Goal: Check status: Check status

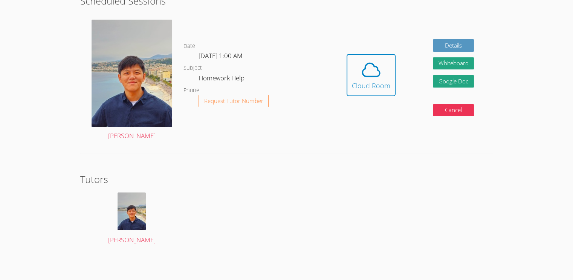
scroll to position [2, 0]
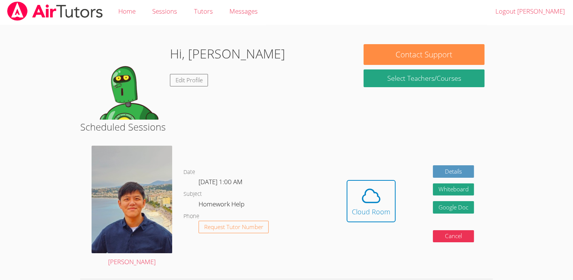
click at [493, 199] on div "Hi, Han Edit Profile Contact Support Select Teachers/Courses Scheduled Sessions…" at bounding box center [287, 209] width 430 height 369
click at [383, 220] on button "Cloud Room" at bounding box center [371, 201] width 49 height 42
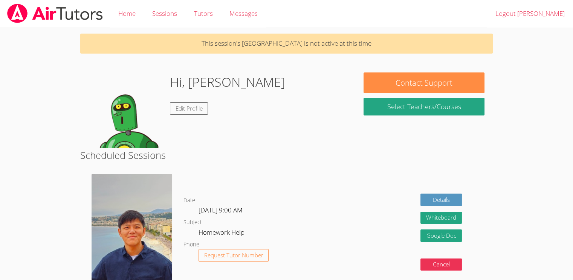
scroll to position [154, 0]
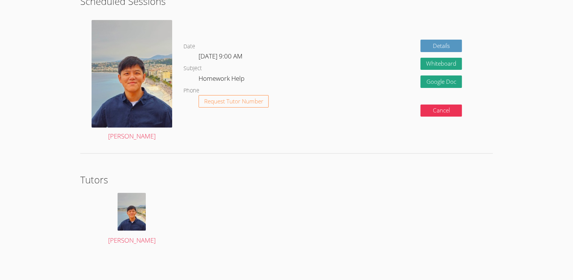
click at [396, 66] on div "Details Whiteboard Hidden Google Doc Cancel" at bounding box center [410, 80] width 165 height 133
drag, startPoint x: 395, startPoint y: 70, endPoint x: 388, endPoint y: 83, distance: 14.0
click at [393, 73] on div "Details Whiteboard Hidden Google Doc Cancel" at bounding box center [410, 80] width 165 height 133
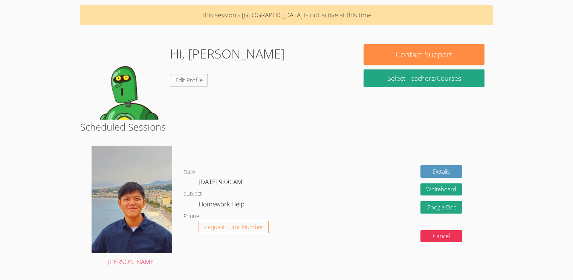
scroll to position [91, 0]
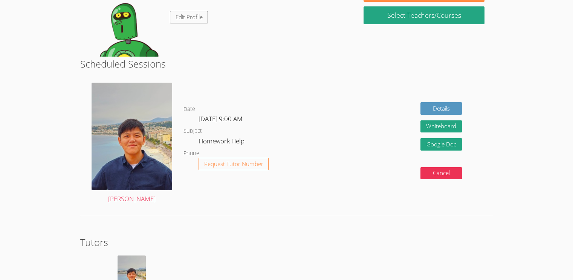
click at [243, 121] on span "[DATE] 9:00 AM" at bounding box center [221, 118] width 44 height 9
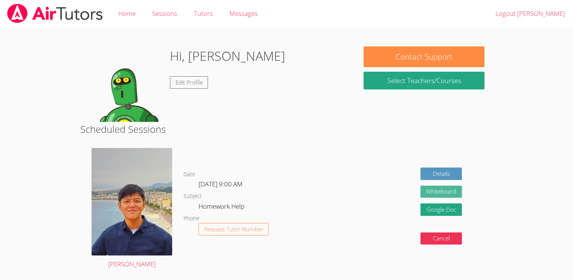
click at [450, 190] on button "Whiteboard" at bounding box center [441, 191] width 41 height 12
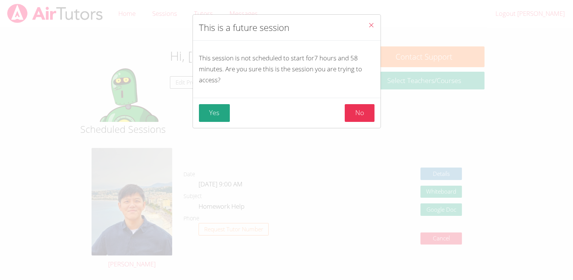
click at [368, 24] on icon "Close" at bounding box center [371, 25] width 6 height 6
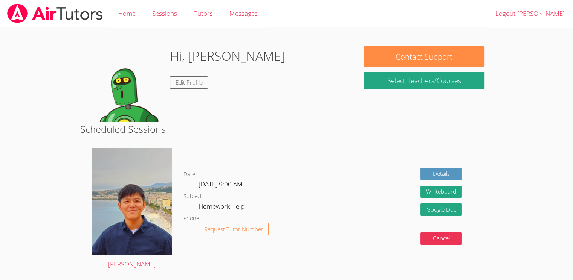
scroll to position [128, 0]
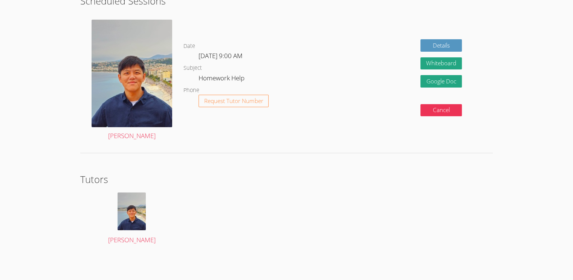
click at [262, 131] on div "Date [DATE] 9:00 AM Subject Homework Help Phone Request Tutor Number" at bounding box center [256, 80] width 144 height 133
drag, startPoint x: 262, startPoint y: 131, endPoint x: 159, endPoint y: 70, distance: 119.9
click at [244, 123] on div "Date [DATE] 9:00 AM Subject Homework Help Phone Request Tutor Number" at bounding box center [256, 80] width 144 height 133
